Goal: Task Accomplishment & Management: Complete application form

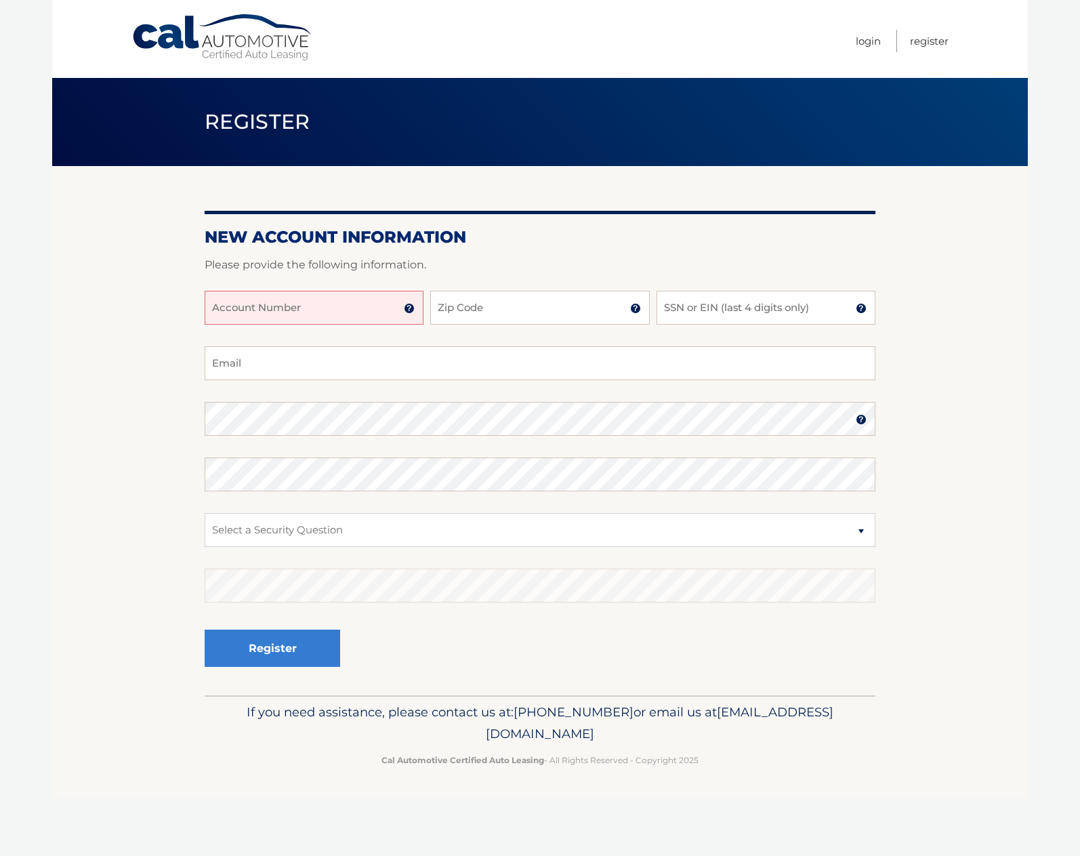
click at [285, 318] on input "Account Number" at bounding box center [314, 308] width 219 height 34
type input "44455997166"
type input "11720"
type input "2080"
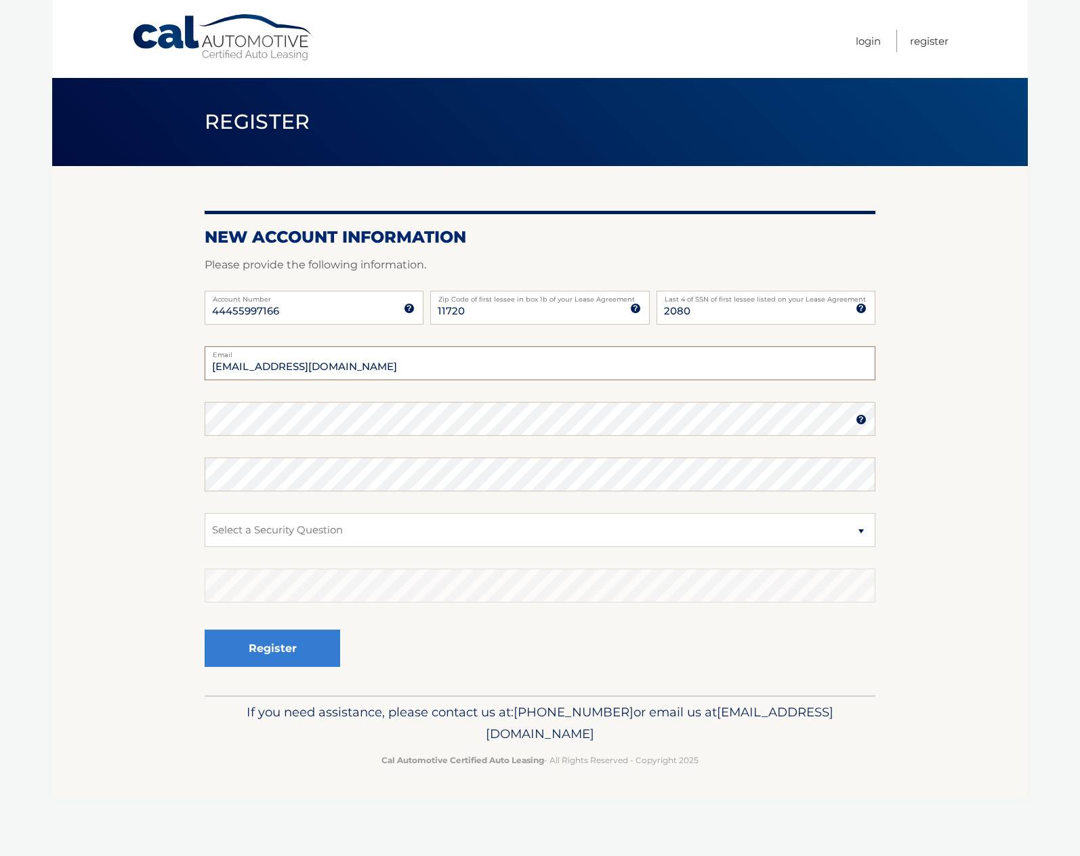
type input "[EMAIL_ADDRESS][DOMAIN_NAME]"
click at [311, 537] on select "Select a Security Question What was the name of your elementary school? What is…" at bounding box center [540, 530] width 671 height 34
select select "4"
click at [205, 524] on select "Select a Security Question What was the name of your elementary school? What is…" at bounding box center [540, 530] width 671 height 34
click at [271, 663] on button "Register" at bounding box center [273, 647] width 136 height 37
